Goal: Task Accomplishment & Management: Use online tool/utility

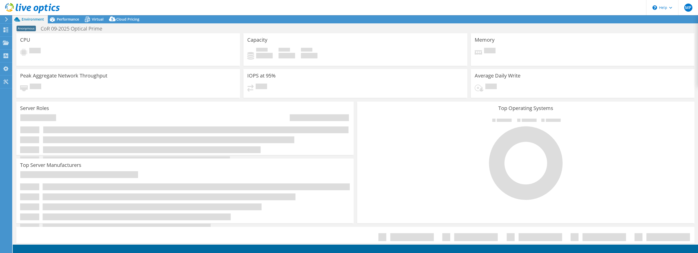
select select "USD"
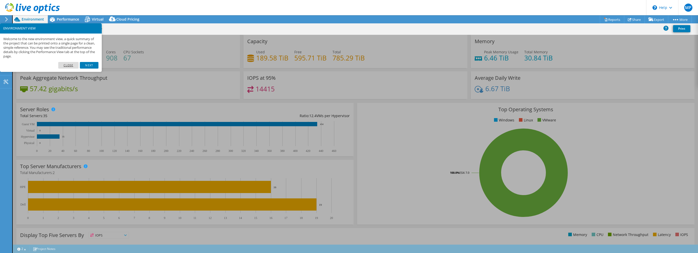
click at [71, 65] on link "Close" at bounding box center [68, 65] width 21 height 7
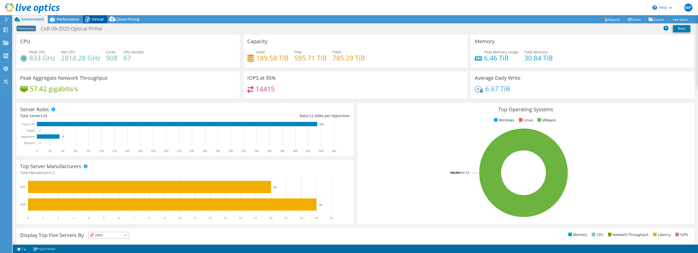
click at [89, 19] on icon at bounding box center [87, 20] width 5 height 4
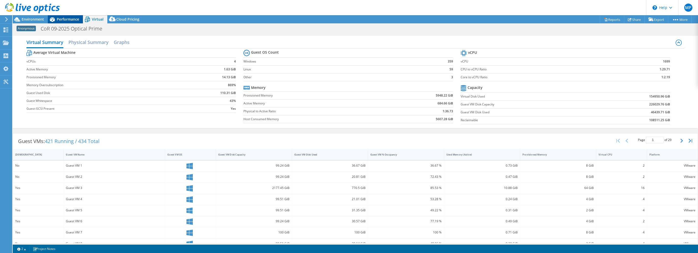
click at [69, 19] on span "Performance" at bounding box center [68, 19] width 22 height 5
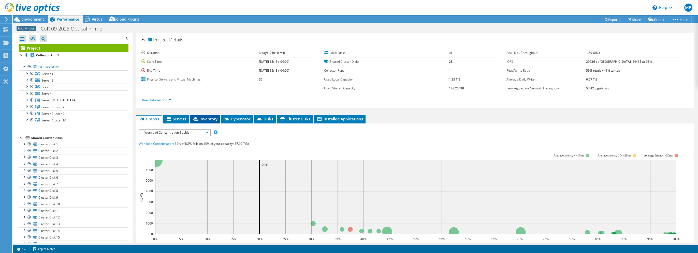
click at [203, 119] on span "Inventory" at bounding box center [204, 118] width 25 height 5
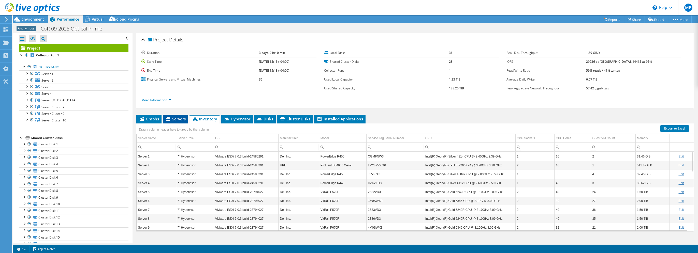
click at [177, 119] on span "Servers" at bounding box center [175, 118] width 20 height 5
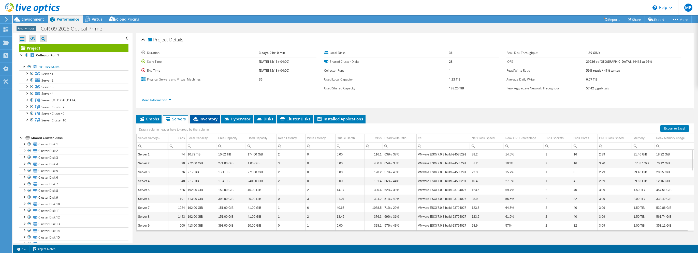
click at [212, 120] on span "Inventory" at bounding box center [204, 118] width 25 height 5
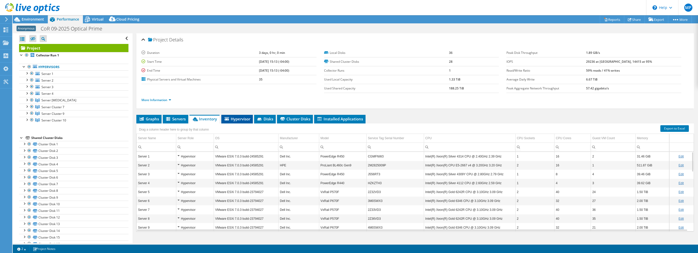
click at [243, 118] on span "Hypervisor" at bounding box center [237, 118] width 26 height 5
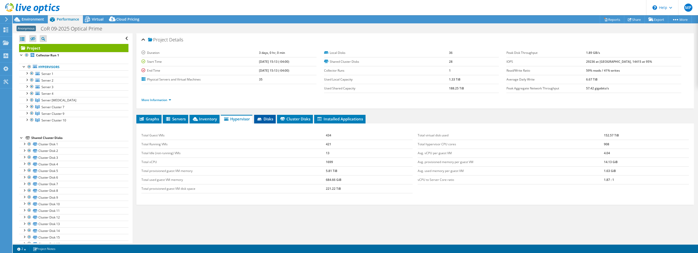
click at [262, 120] on icon at bounding box center [259, 119] width 5 height 3
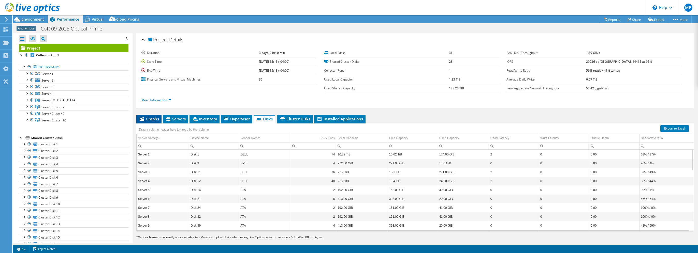
click at [154, 119] on span "Graphs" at bounding box center [149, 118] width 20 height 5
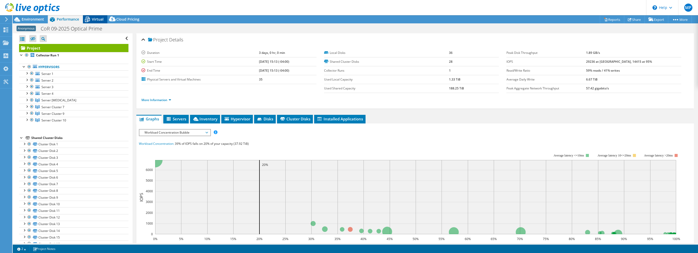
click at [91, 21] on icon at bounding box center [87, 19] width 9 height 9
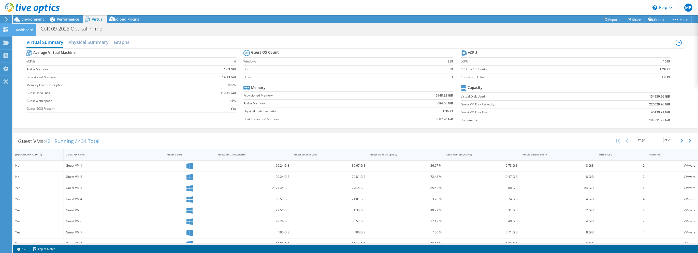
click at [6, 27] on icon at bounding box center [6, 29] width 6 height 5
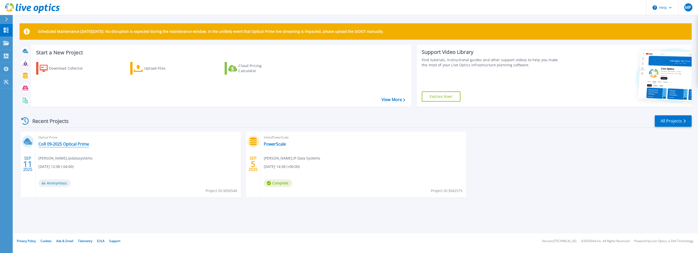
click at [72, 144] on link "CoR 09-2025 Optical Prime" at bounding box center [63, 144] width 51 height 5
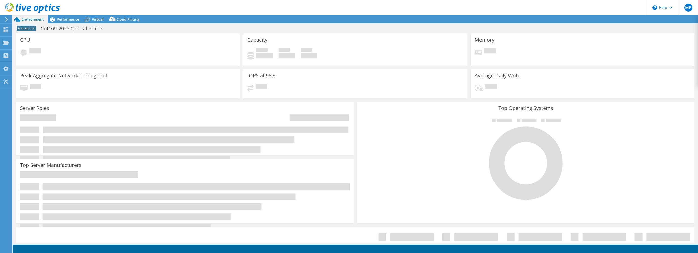
select select "USD"
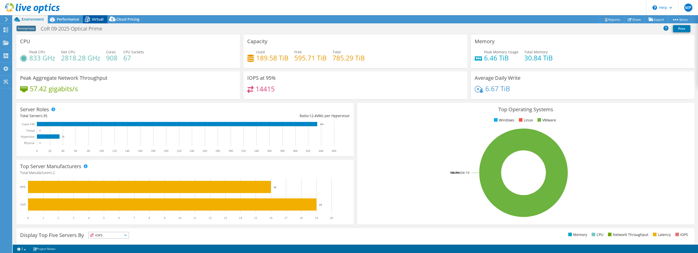
click at [87, 20] on icon at bounding box center [87, 19] width 9 height 9
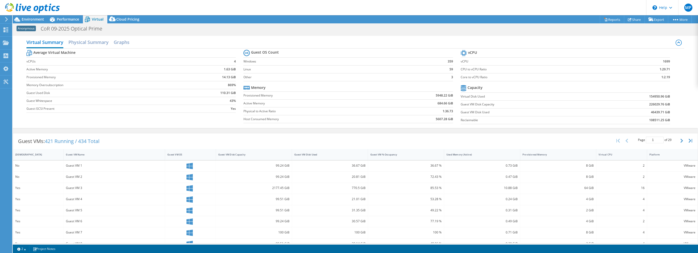
click at [19, 28] on span "Anonymous" at bounding box center [26, 29] width 19 height 6
click at [7, 19] on use at bounding box center [6, 19] width 3 height 5
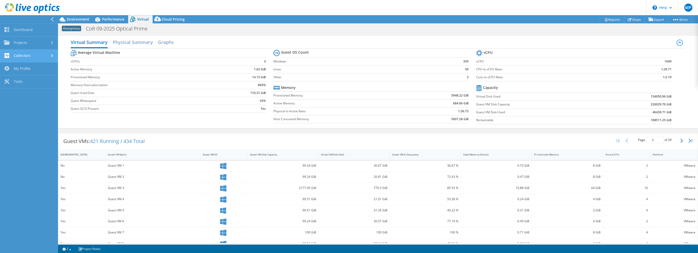
click at [25, 58] on link "Collectors" at bounding box center [29, 56] width 58 height 13
click at [39, 43] on link "Projects" at bounding box center [29, 43] width 58 height 13
click at [33, 70] on link "Upload SIOKIT & Files" at bounding box center [29, 69] width 58 height 13
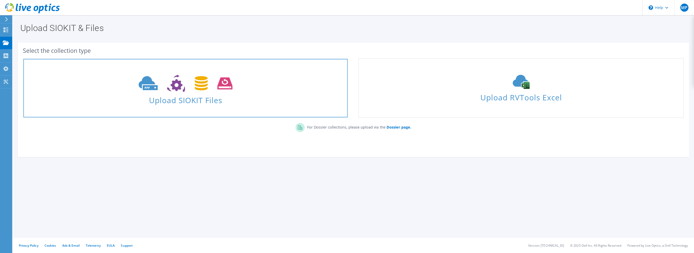
click at [223, 94] on span "Upload SIOKIT Files" at bounding box center [185, 98] width 324 height 11
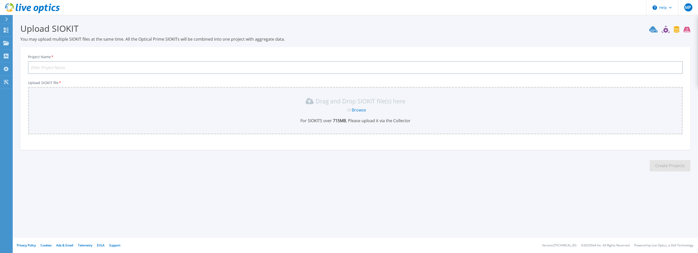
click at [314, 116] on div "Drag and Drop SIOKIT file(s) here Or Browse For SIOKITS over 715 MB , Please up…" at bounding box center [355, 110] width 648 height 26
click at [324, 67] on input "Project Name *" at bounding box center [355, 67] width 654 height 13
click at [351, 110] on span "Or" at bounding box center [349, 110] width 5 height 6
click at [359, 109] on link "Browse" at bounding box center [359, 110] width 14 height 6
